Goal: Transaction & Acquisition: Purchase product/service

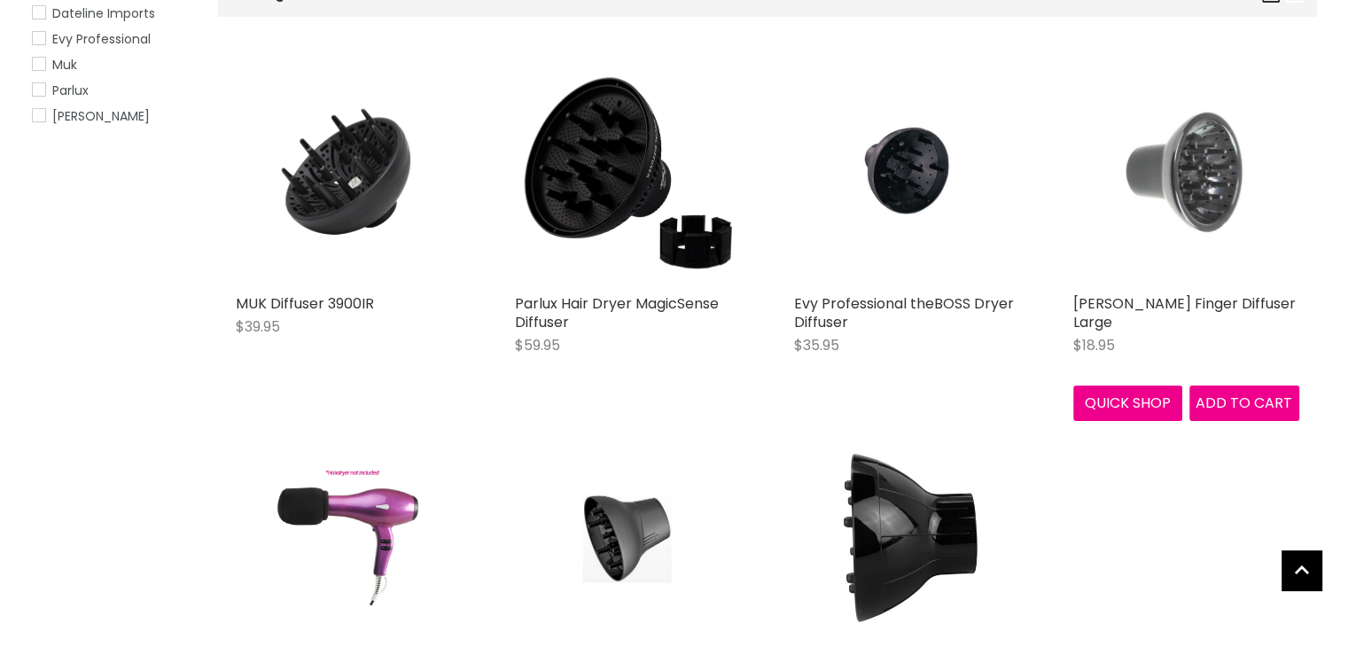
scroll to position [266, 0]
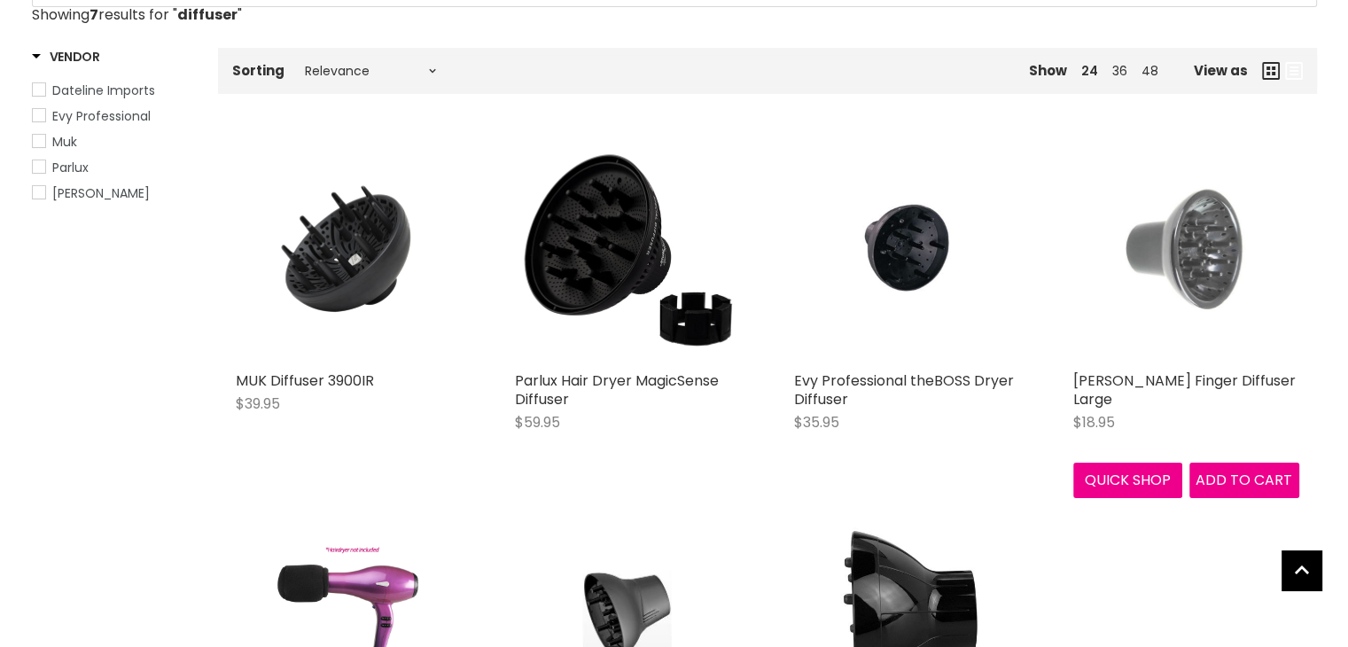
click at [1198, 251] on img "Main content" at bounding box center [1186, 249] width 150 height 226
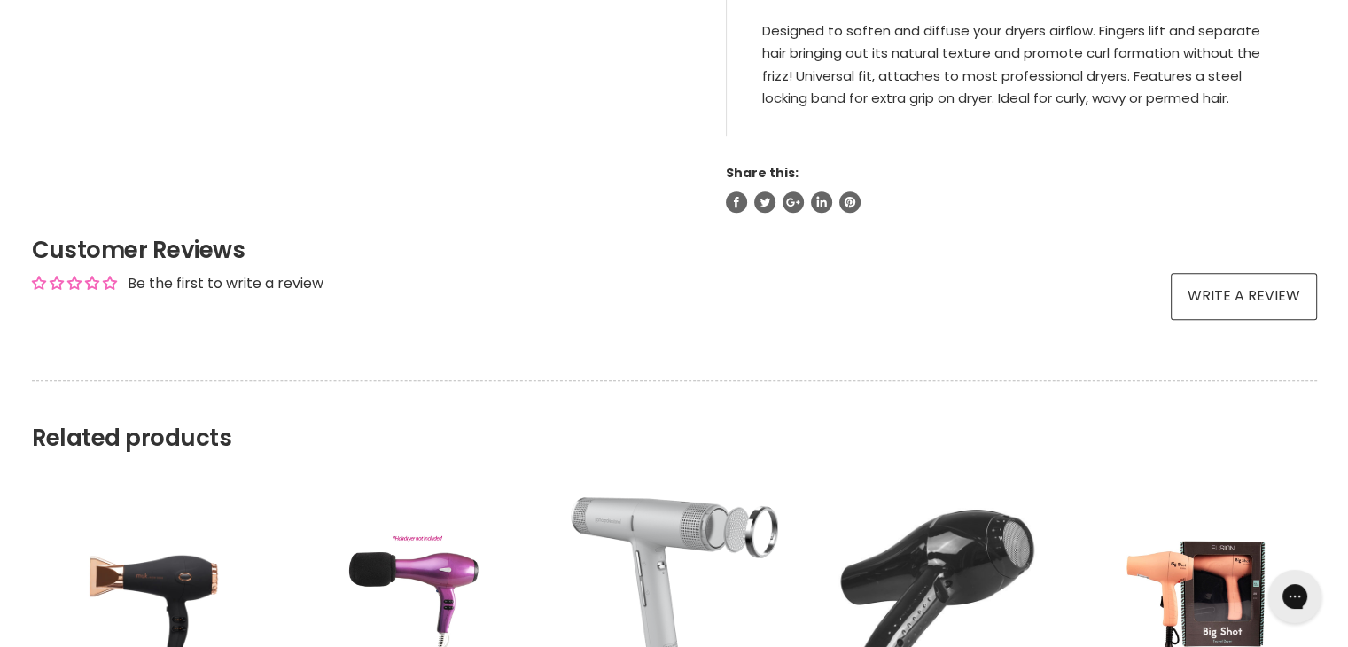
scroll to position [886, 0]
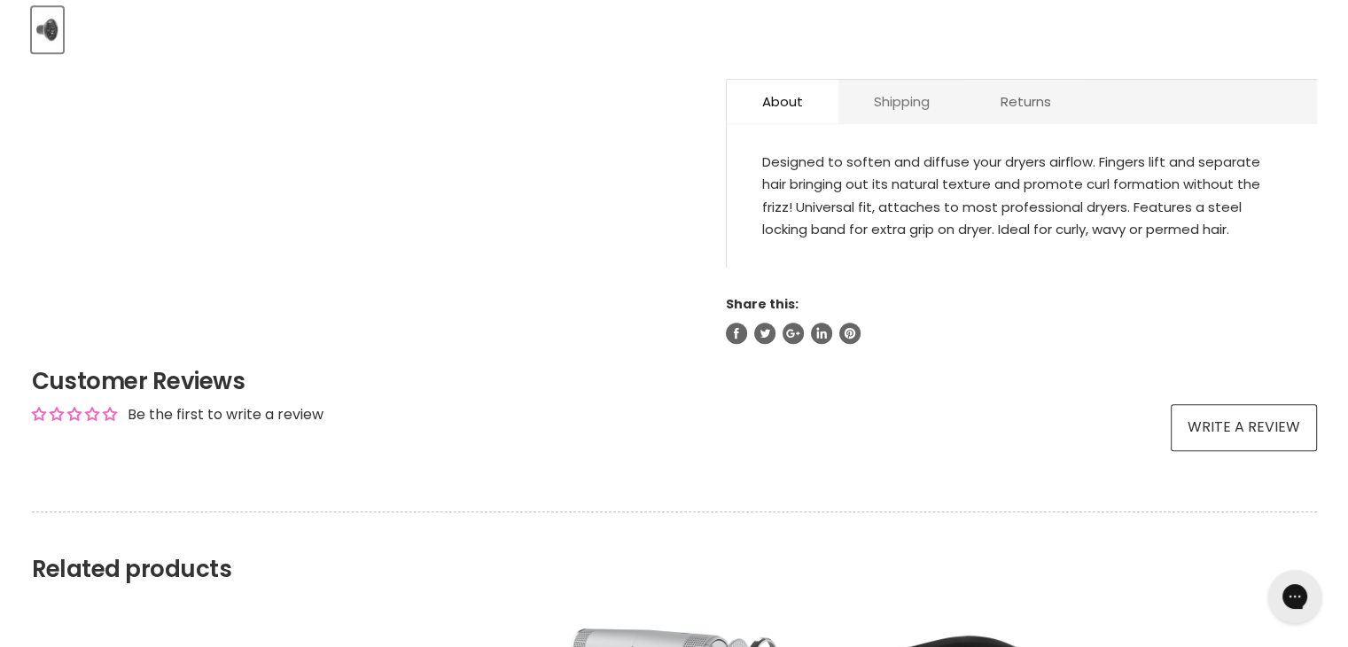
click at [897, 94] on link "Shipping" at bounding box center [901, 101] width 127 height 43
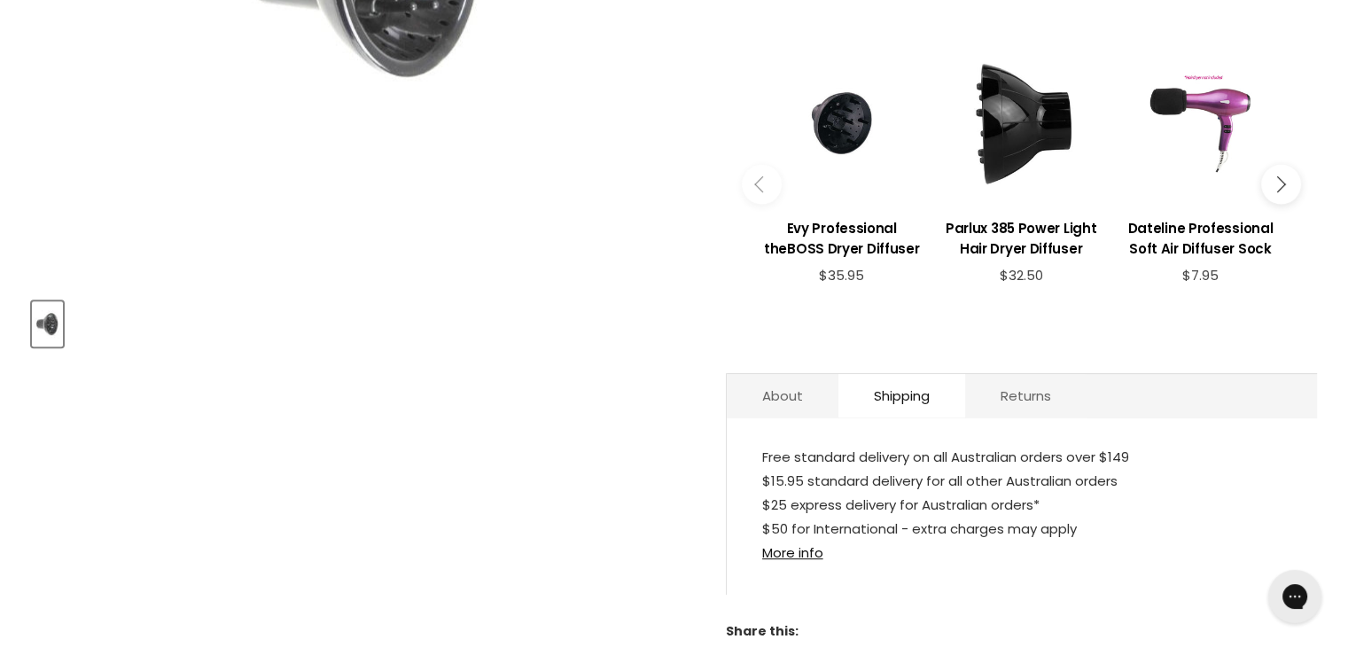
scroll to position [620, 0]
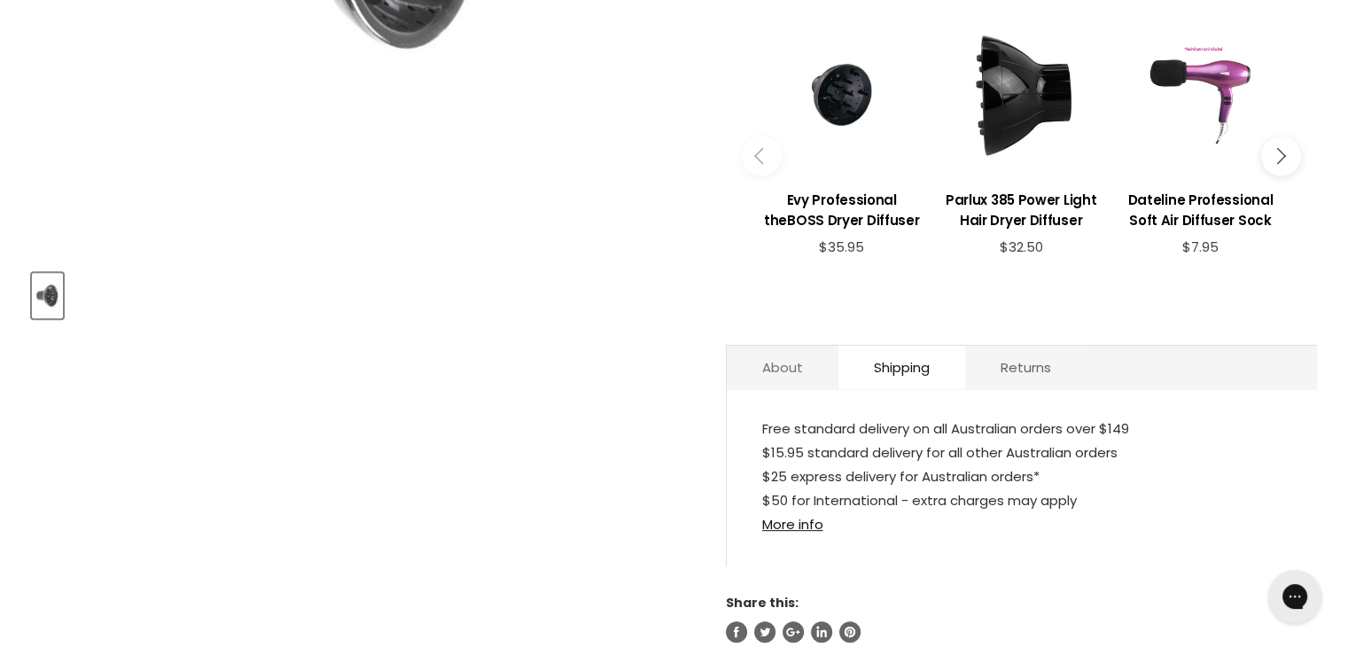
click at [783, 363] on link "About" at bounding box center [783, 367] width 112 height 43
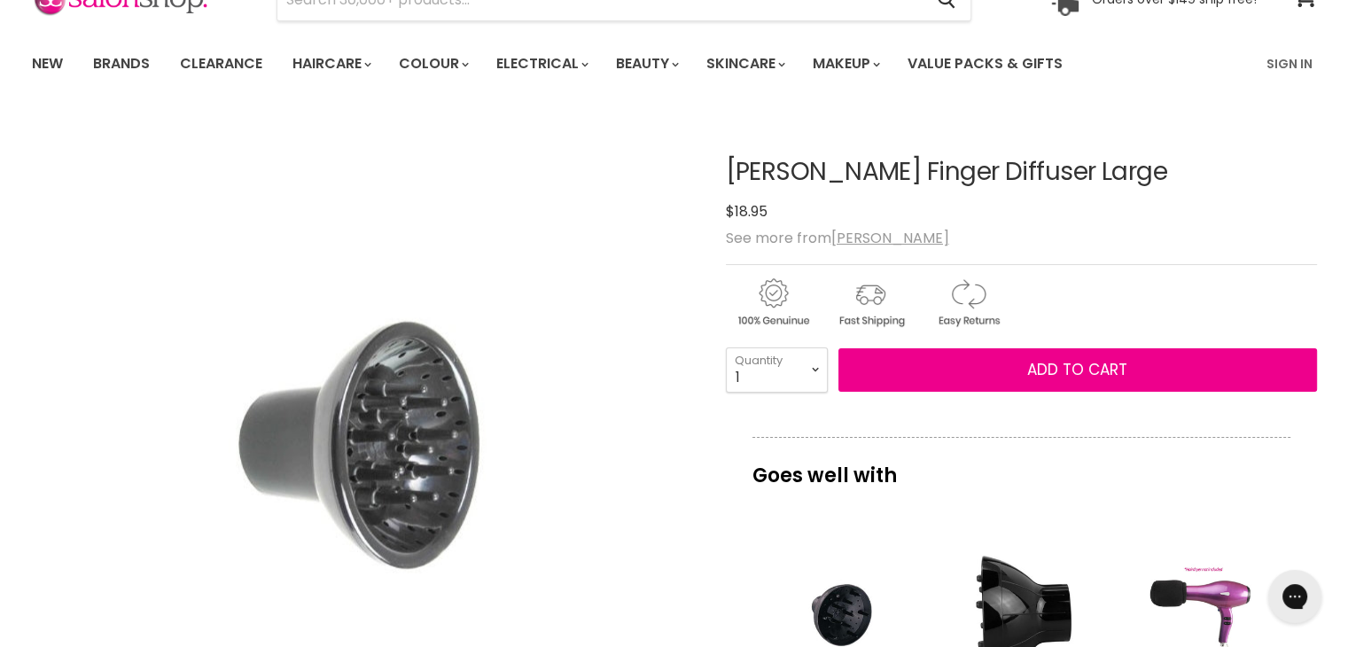
scroll to position [266, 0]
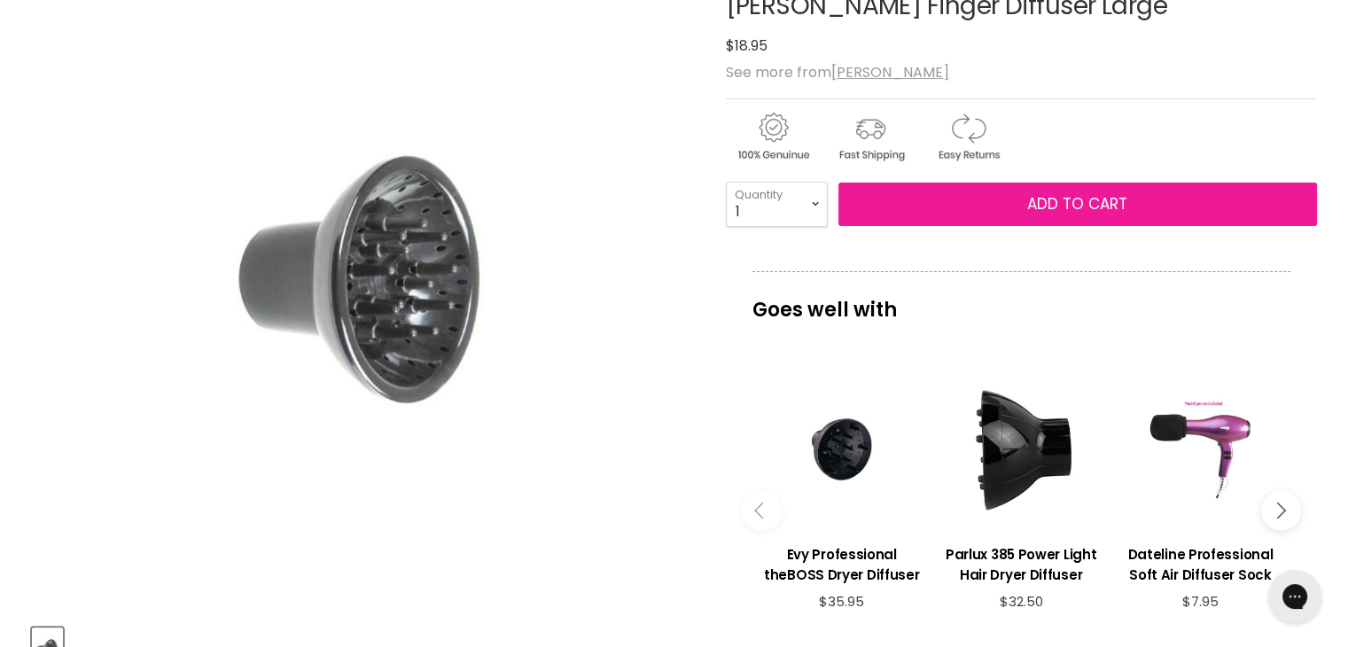
click at [1035, 199] on span "Add to cart" at bounding box center [1077, 203] width 100 height 21
click at [993, 205] on button "Add to cart" at bounding box center [1077, 205] width 479 height 44
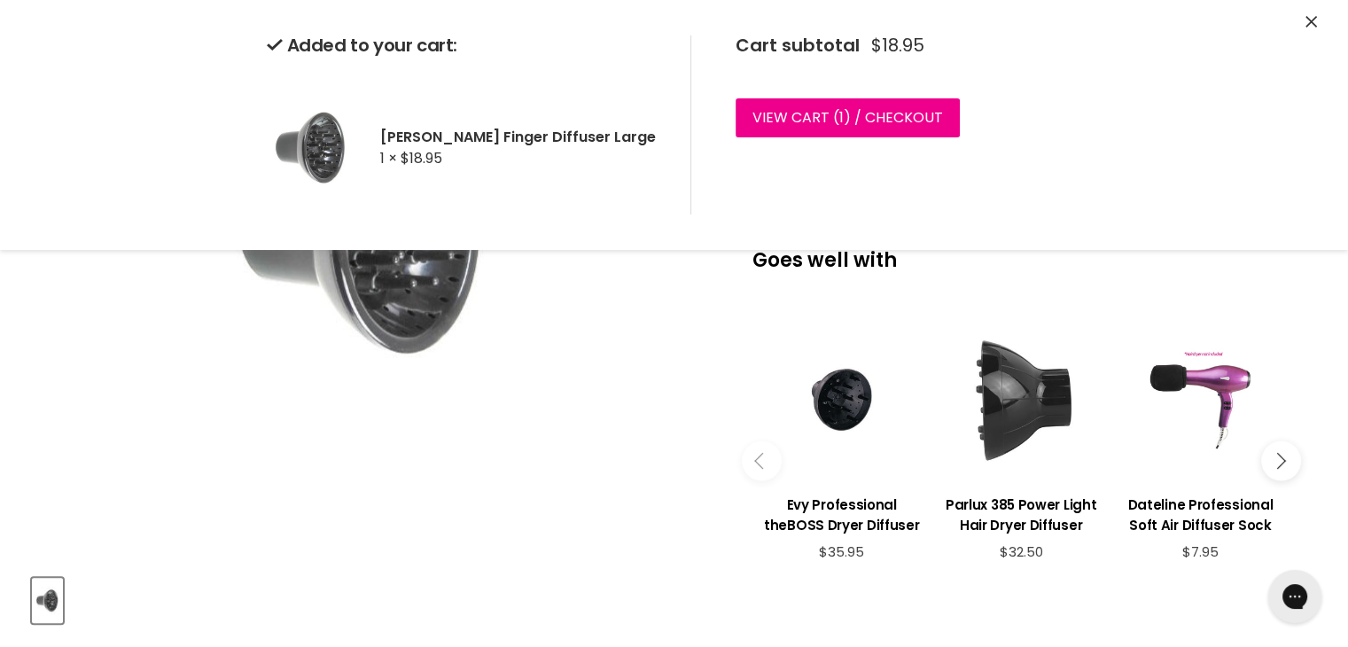
scroll to position [355, 0]
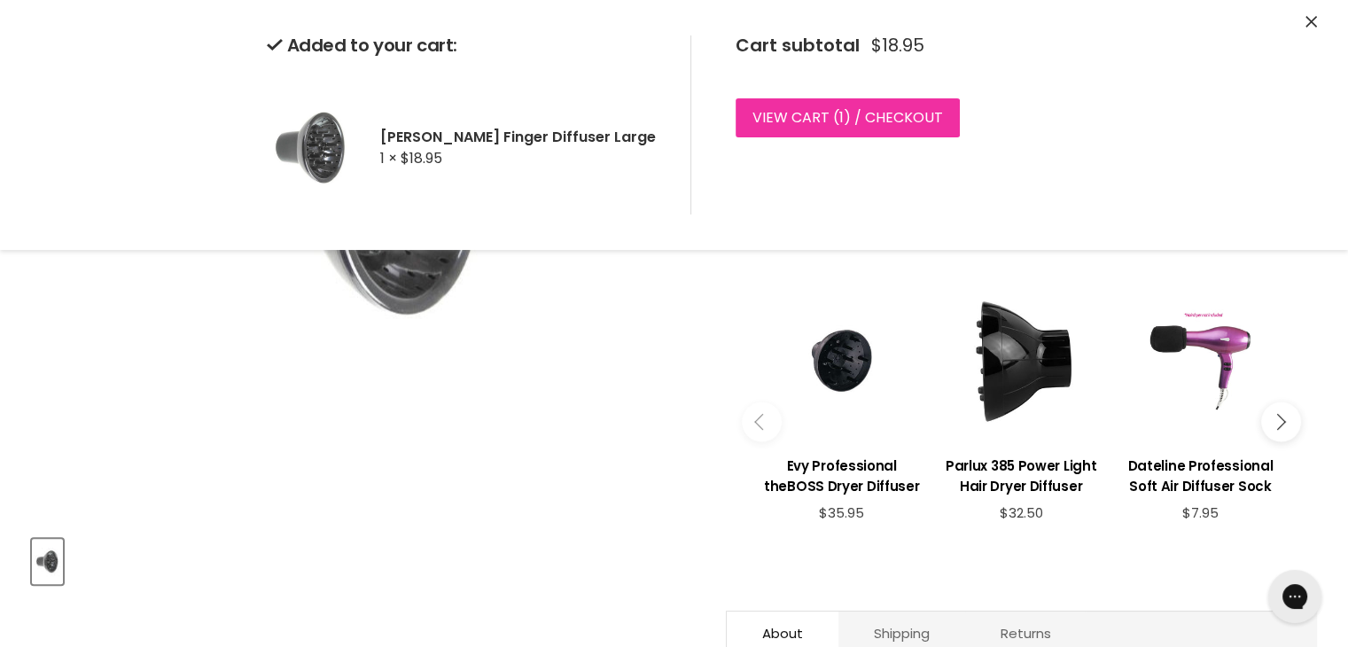
click at [884, 116] on link "View cart ( 1 ) / Checkout" at bounding box center [848, 117] width 224 height 39
